Goal: Find specific fact

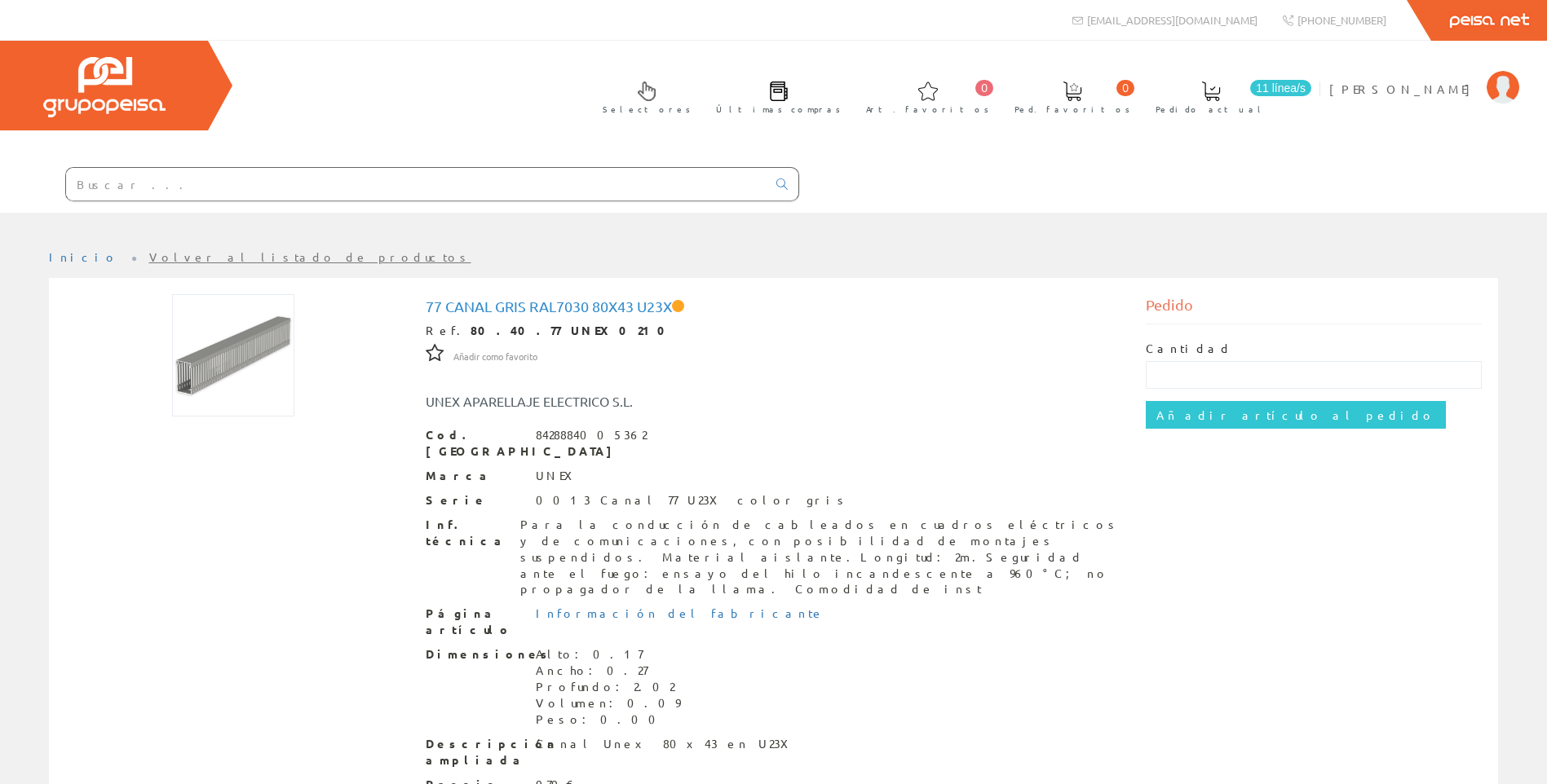
scroll to position [103, 0]
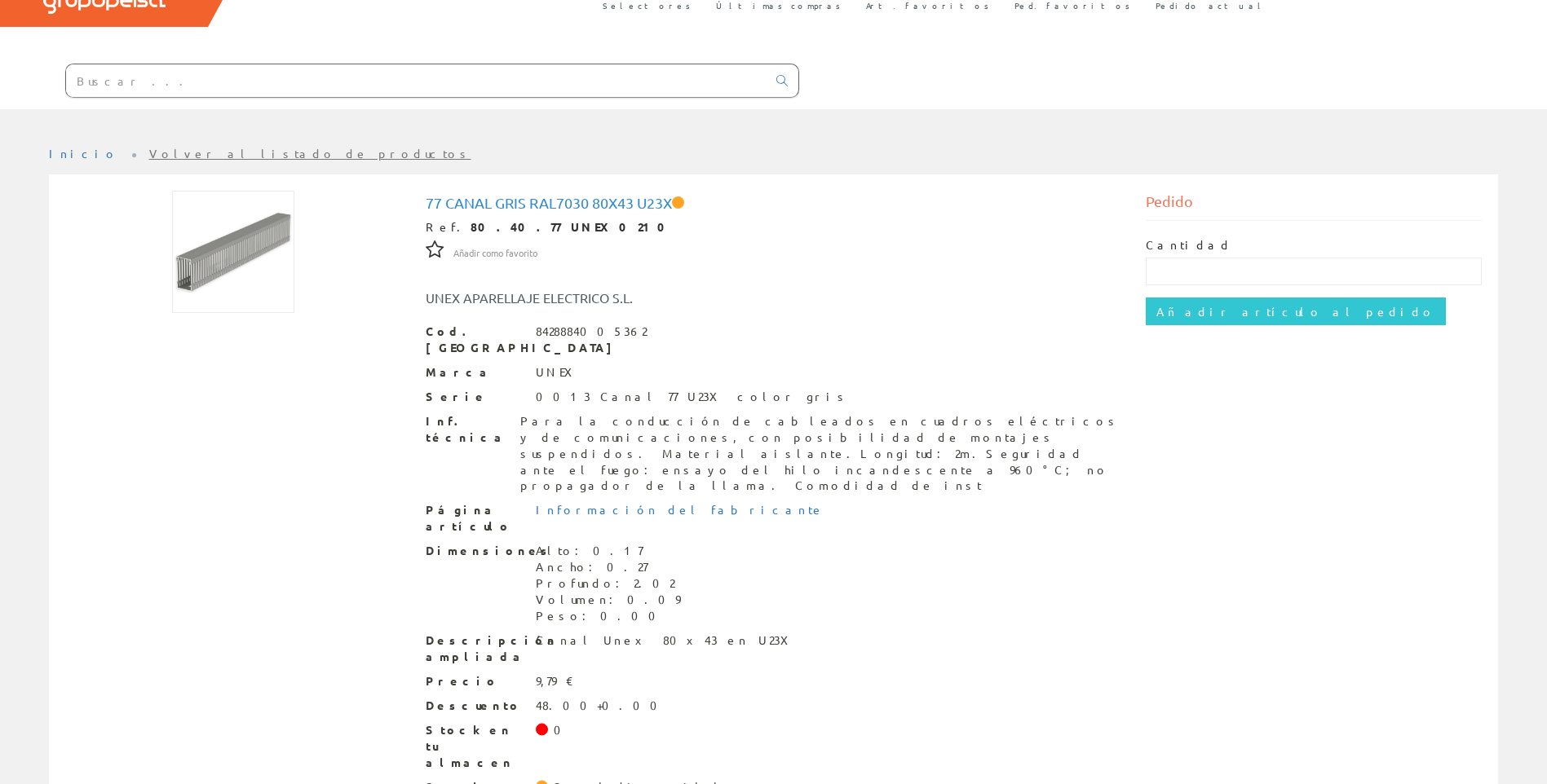
click at [411, 93] on input "text" at bounding box center [416, 80] width 700 height 32
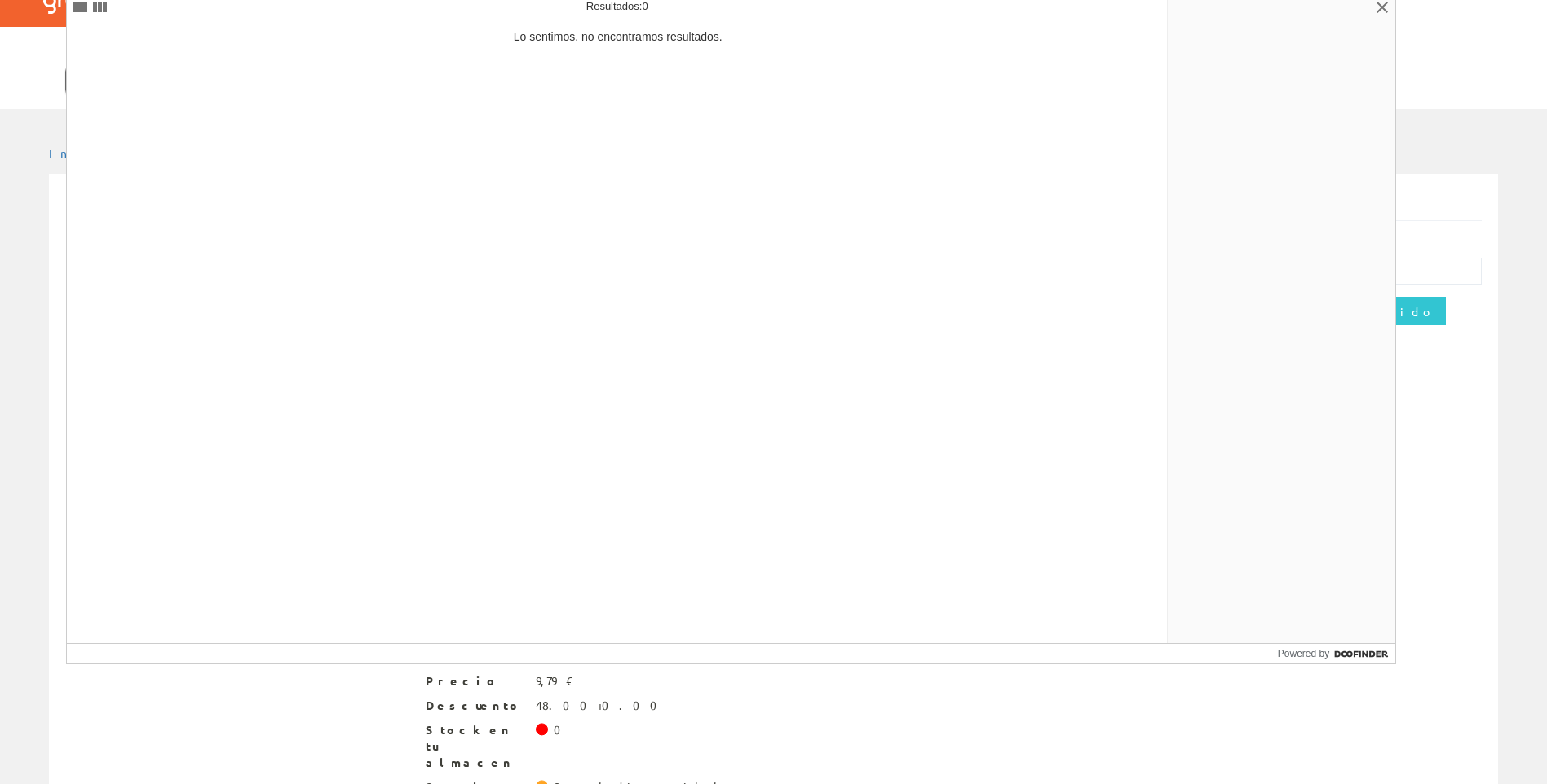
type input "9019410000"
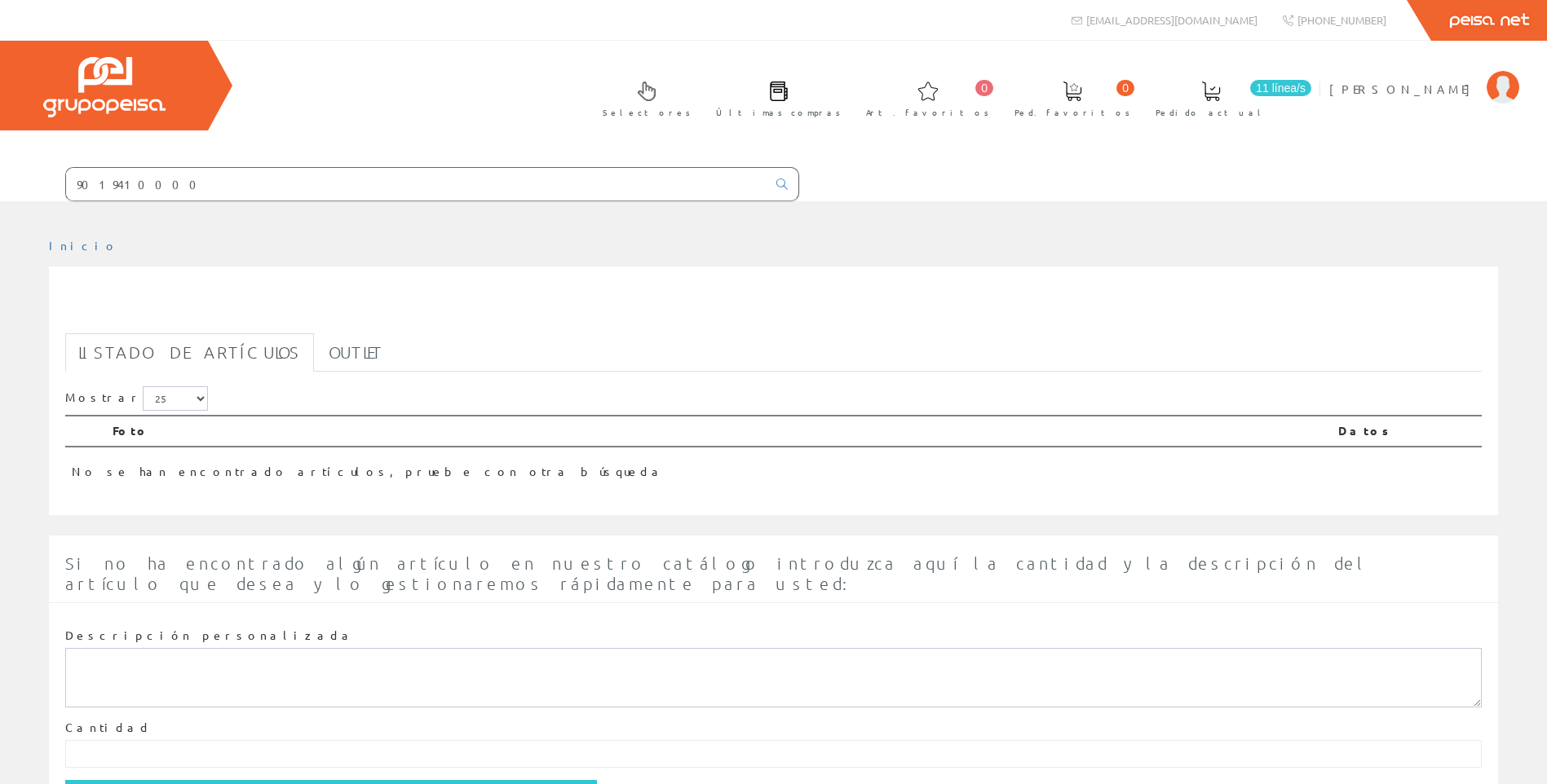
click at [269, 184] on input "9019410000" at bounding box center [416, 184] width 700 height 32
click at [315, 352] on link "Outlet" at bounding box center [355, 352] width 81 height 38
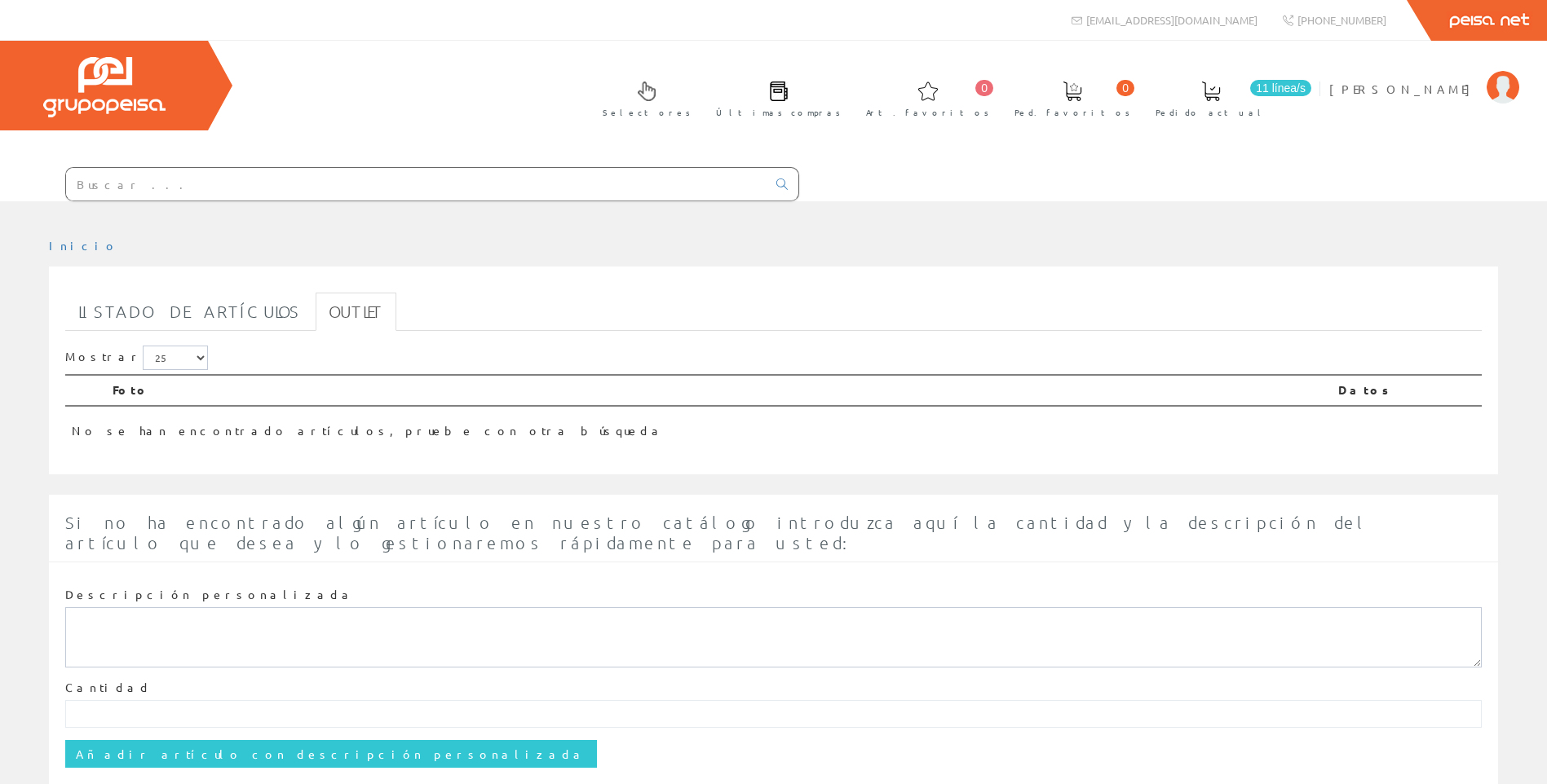
click at [212, 190] on input "text" at bounding box center [416, 184] width 700 height 32
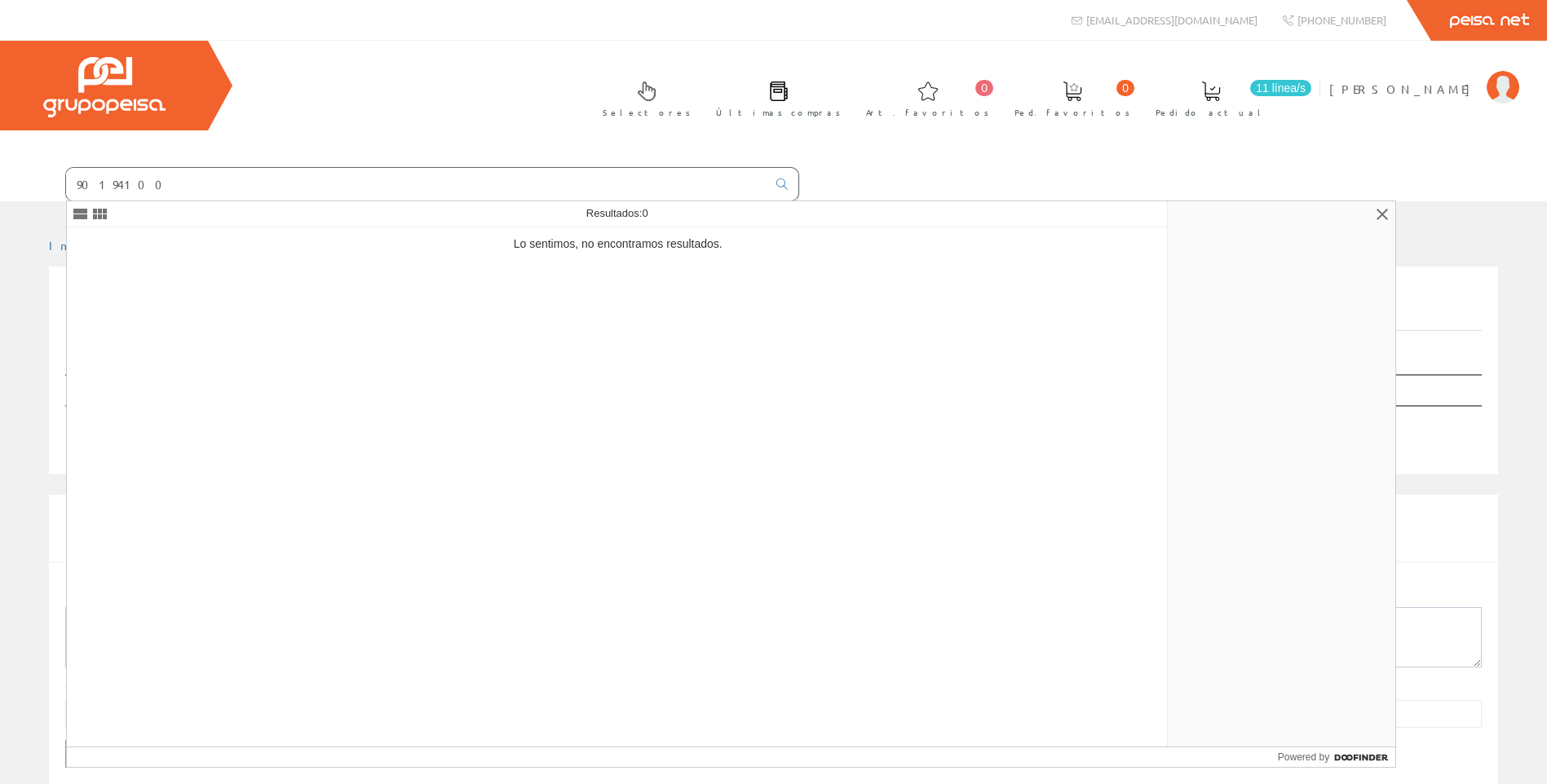
type input "90194100"
click at [182, 182] on input "90194100" at bounding box center [416, 184] width 700 height 32
click at [1465, 97] on span "[PERSON_NAME]" at bounding box center [1404, 88] width 150 height 16
